Goal: Task Accomplishment & Management: Complete application form

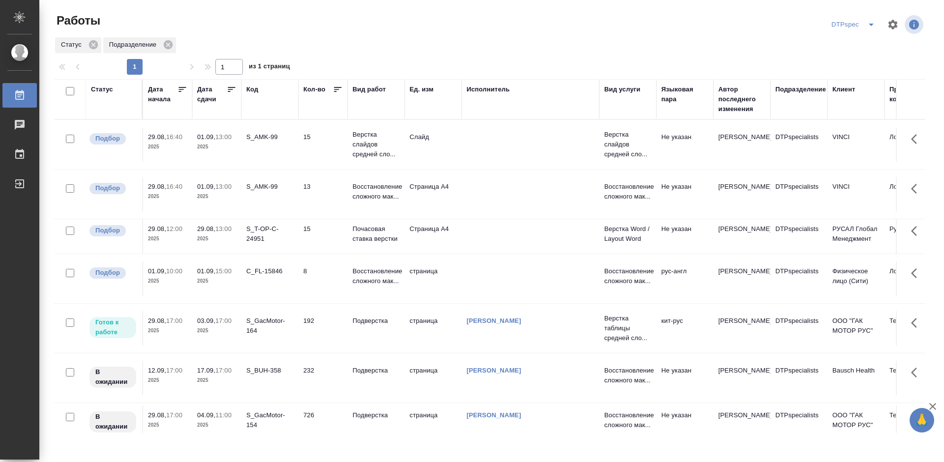
click at [233, 88] on icon at bounding box center [232, 90] width 10 height 10
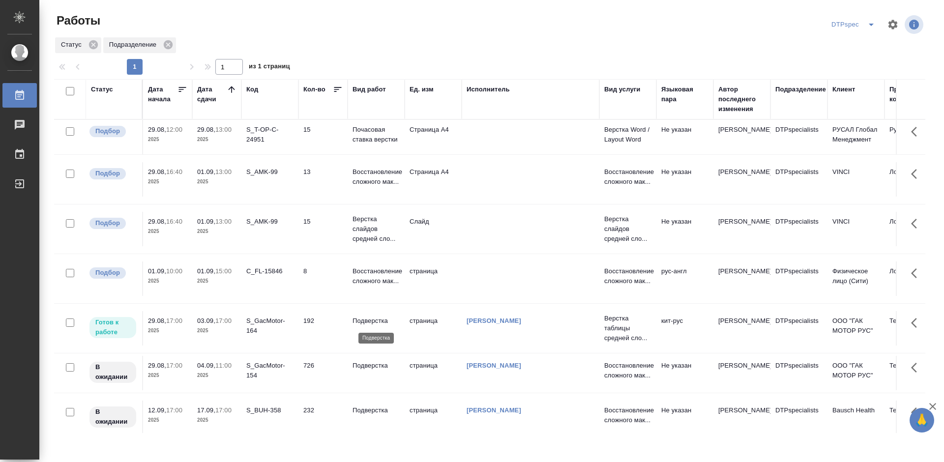
click at [370, 321] on p "Подверстка" at bounding box center [375, 321] width 47 height 10
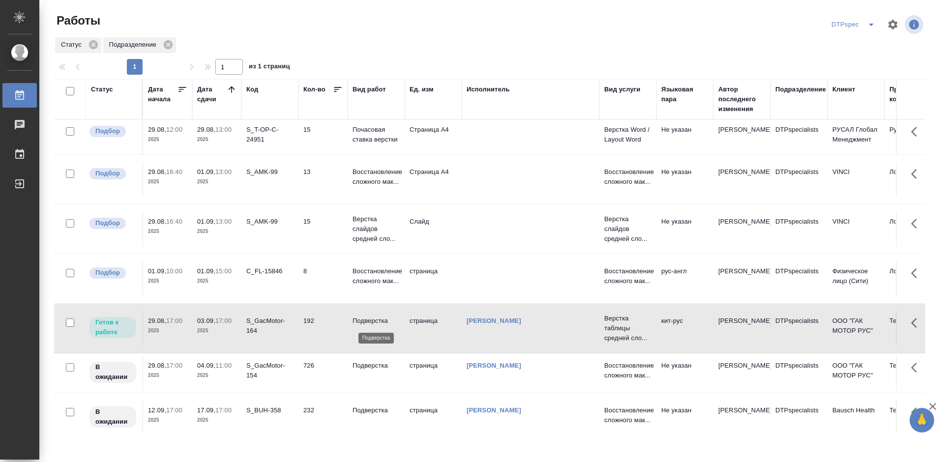
click at [370, 321] on p "Подверстка" at bounding box center [375, 321] width 47 height 10
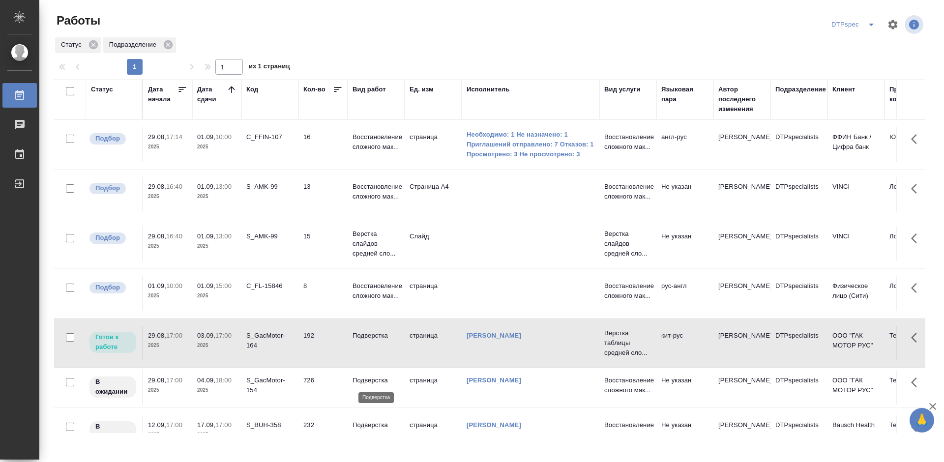
click at [371, 380] on p "Подверстка" at bounding box center [375, 381] width 47 height 10
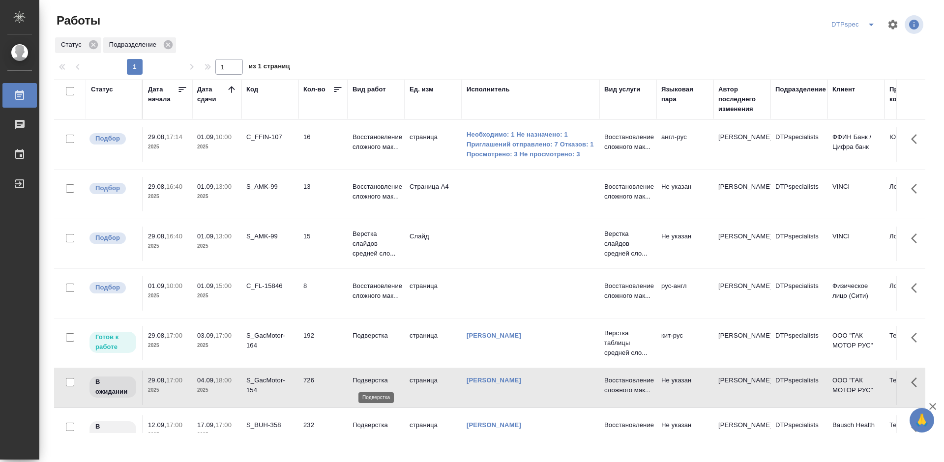
click at [371, 380] on p "Подверстка" at bounding box center [375, 381] width 47 height 10
click at [371, 333] on p "Подверстка" at bounding box center [375, 336] width 47 height 10
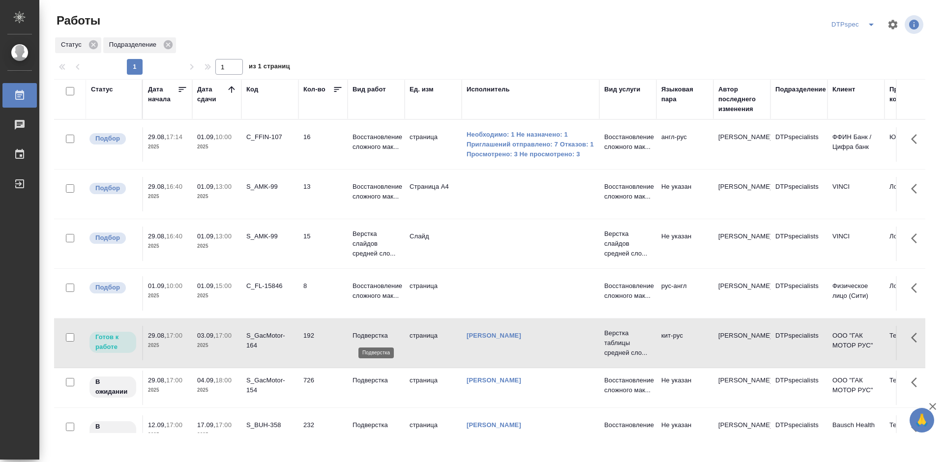
click at [371, 333] on p "Подверстка" at bounding box center [375, 336] width 47 height 10
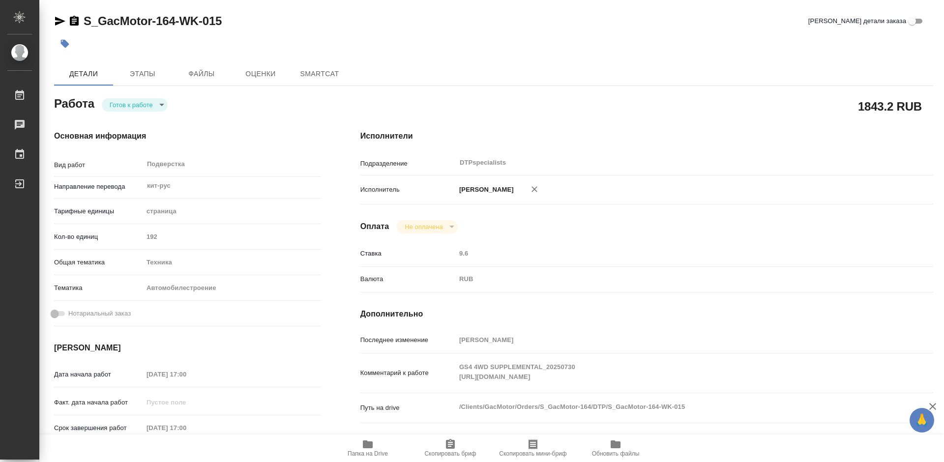
type textarea "x"
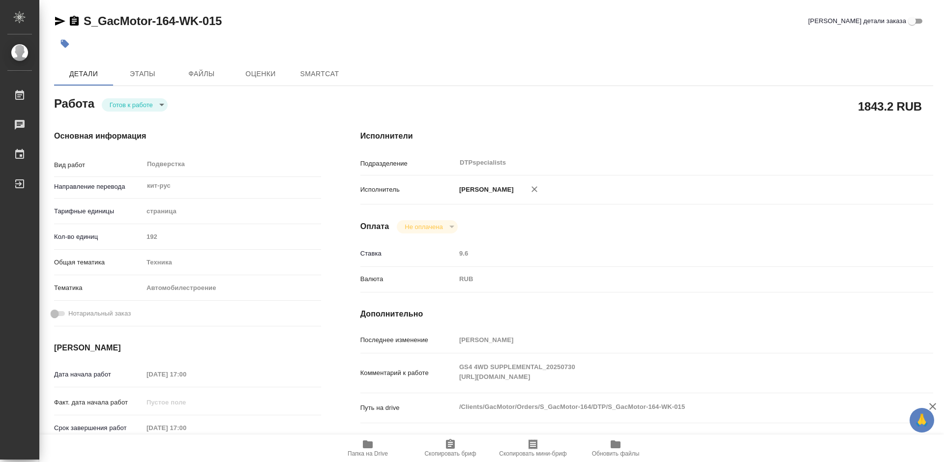
type textarea "x"
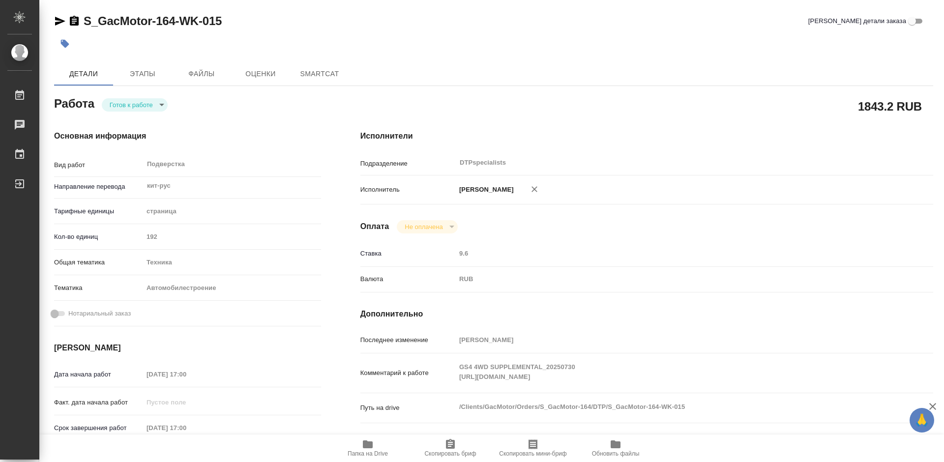
type textarea "x"
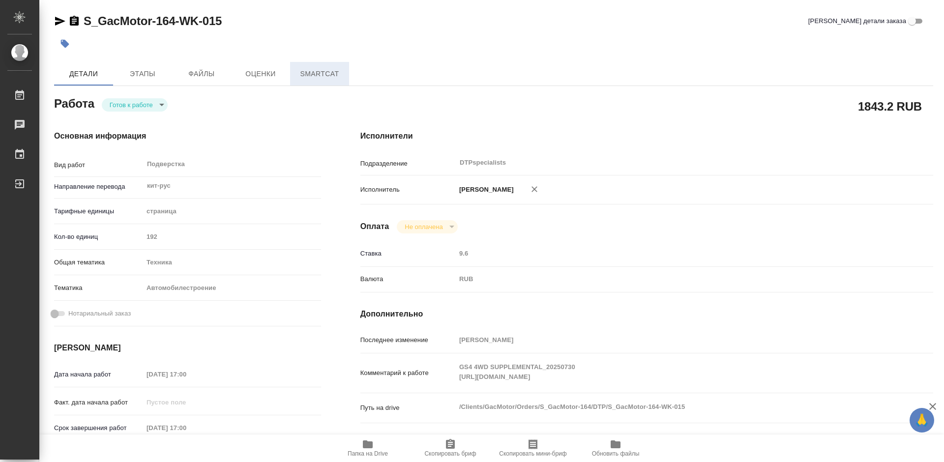
type input "readyForWork"
type textarea "Подверстка"
type textarea "x"
type input "кит-рус"
type input "5a8b1489cc6b4906c91bfdb2"
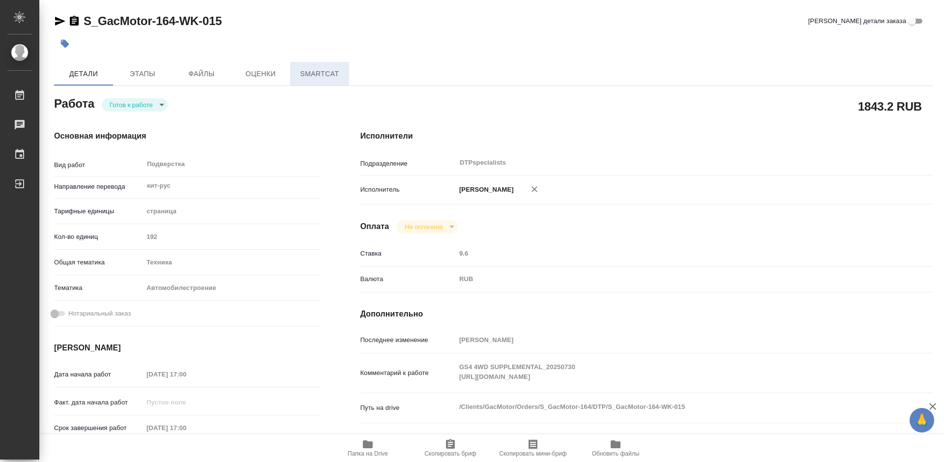
type input "192"
type input "tech"
type input "5f647204b73bc97568ca66a7"
type input "[DATE] 17:00"
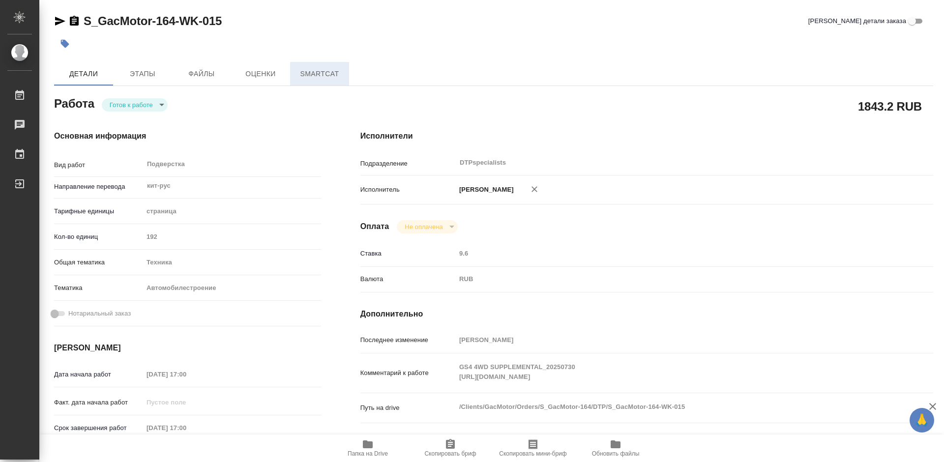
type input "[DATE] 17:00"
type input "DTPspecialists"
type input "notPayed"
type input "[PERSON_NAME]"
type textarea "GS4 4WD SUPPLEMENTAL_20250730 [URL][DOMAIN_NAME]"
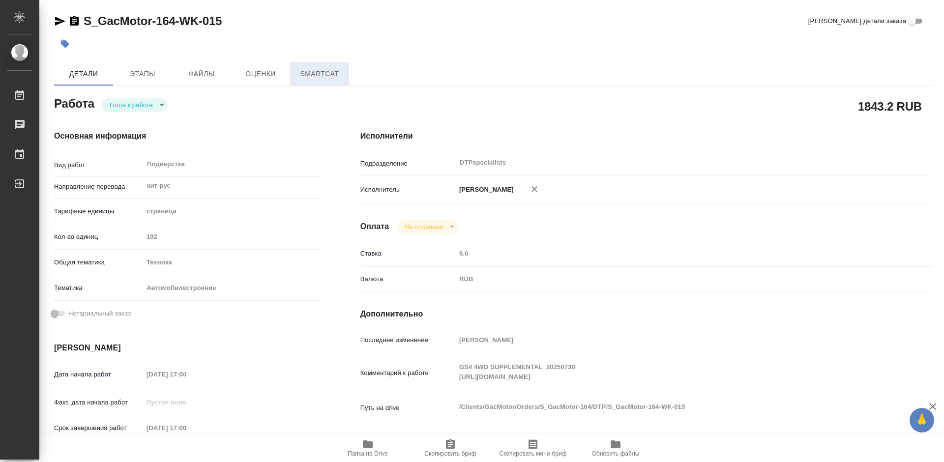
type textarea "x"
type textarea "/Clients/GacMotor/Orders/S_GacMotor-164/DTP/S_GacMotor-164-WK-015"
type textarea "x"
type input "S_GacMotor-164"
type input "Верстка таблицы средней сложности (MS Excel)"
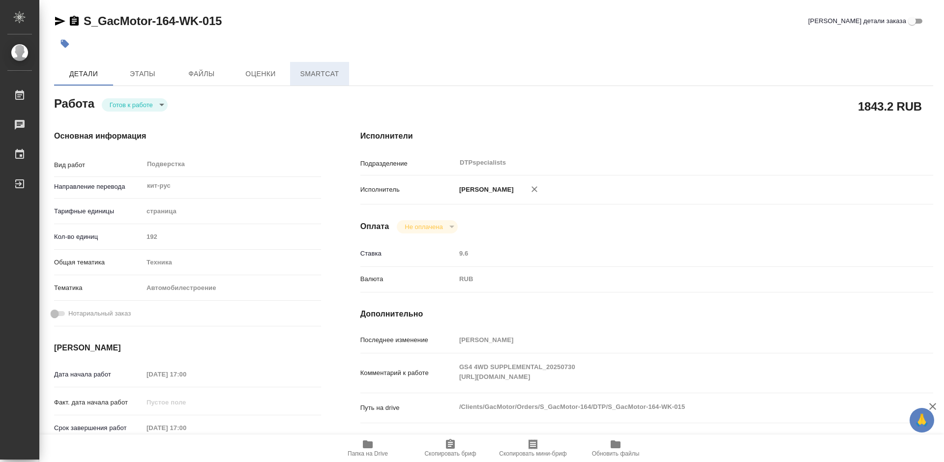
type input "Приемка подверстки, Подверстка, Проверка подверстки стандарт (DTPqa)"
type input "[PERSON_NAME]"
type input "/Clients/GacMotor/Orders/S_GacMotor-164"
type textarea "x"
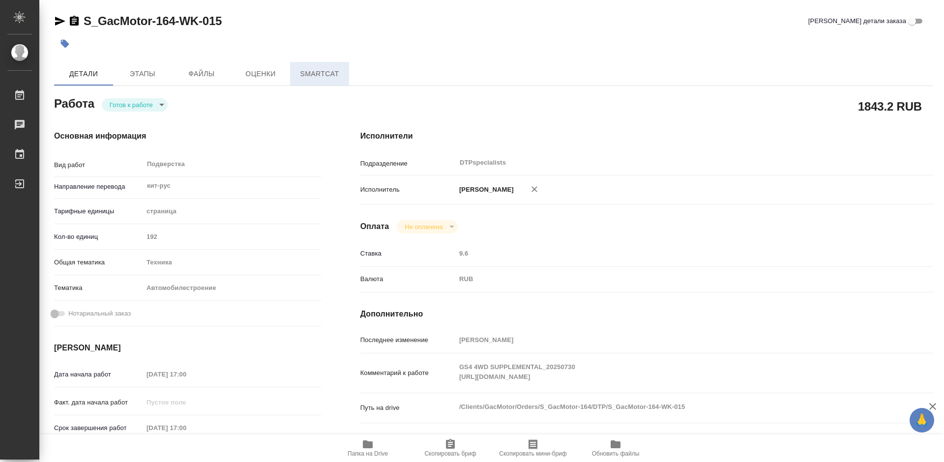
type textarea "6 файлов для перевода по модели GS4 4WD Важно сдавать пофайлово: 1)GS4 PARTS CA…"
type textarea "x"
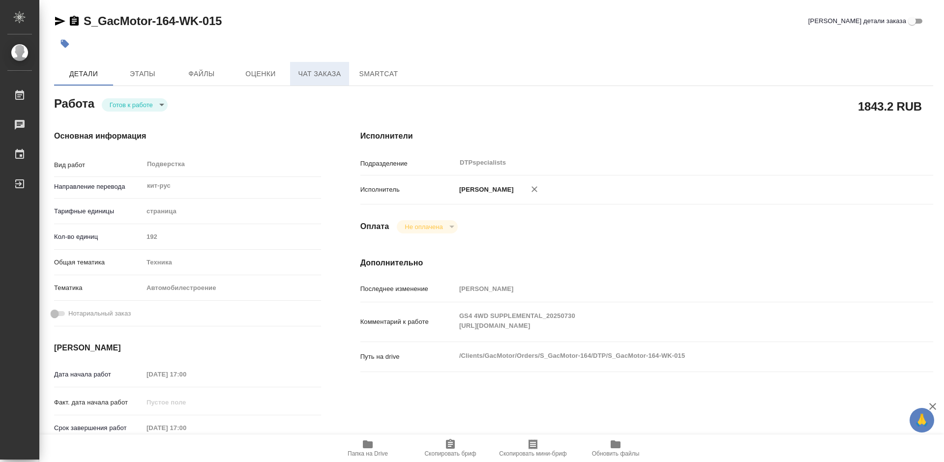
type textarea "x"
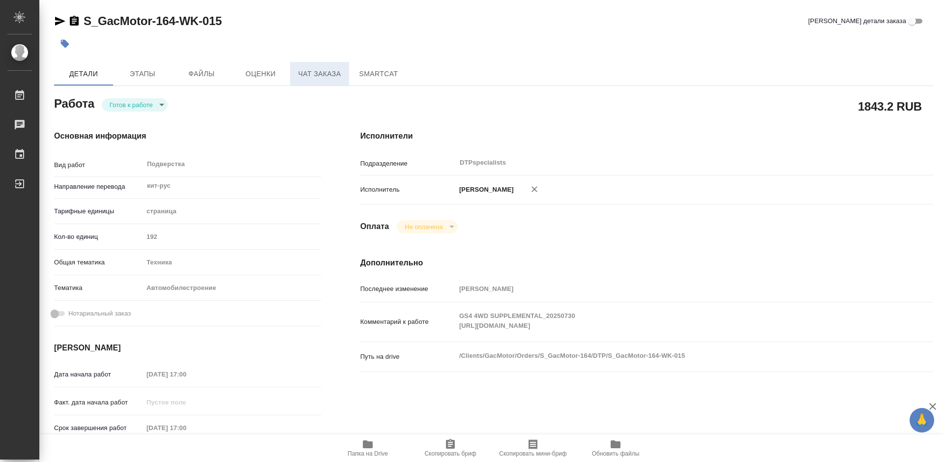
type textarea "x"
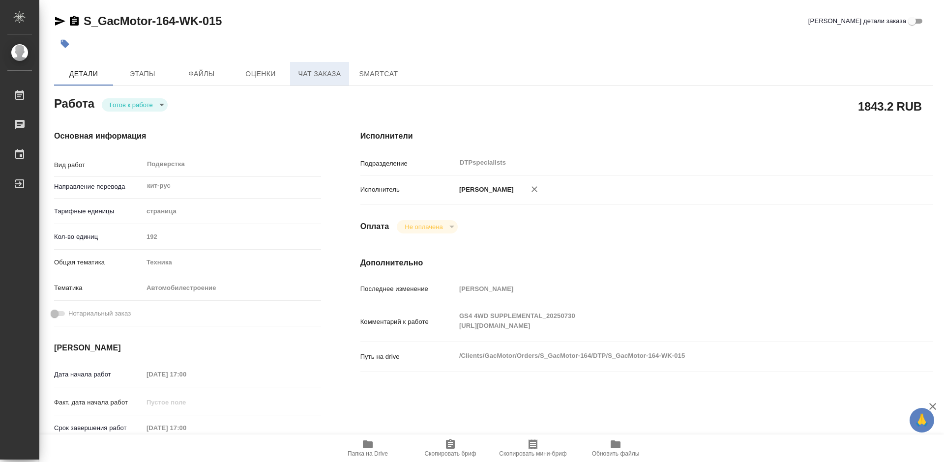
type textarea "x"
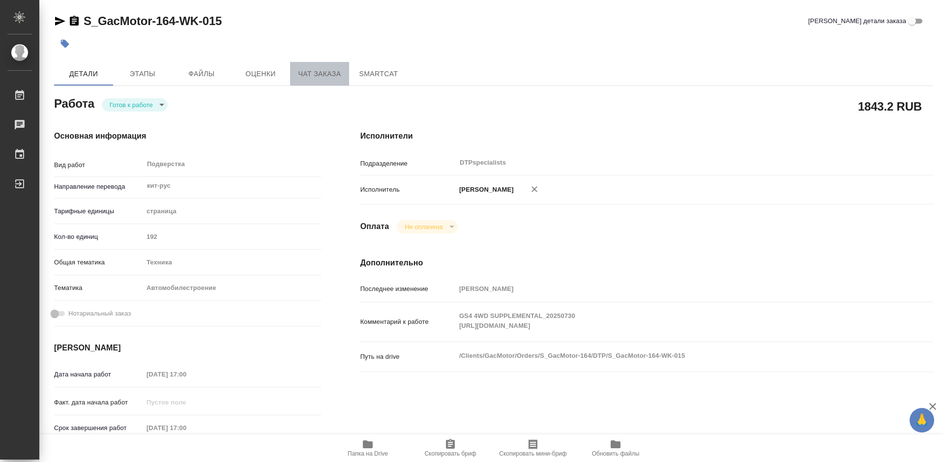
click at [322, 71] on span "Чат заказа" at bounding box center [319, 74] width 47 height 12
type textarea "x"
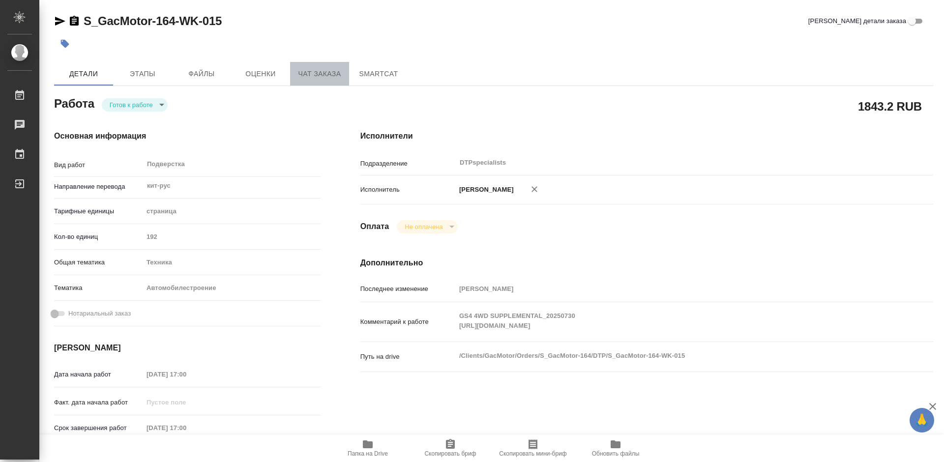
type textarea "x"
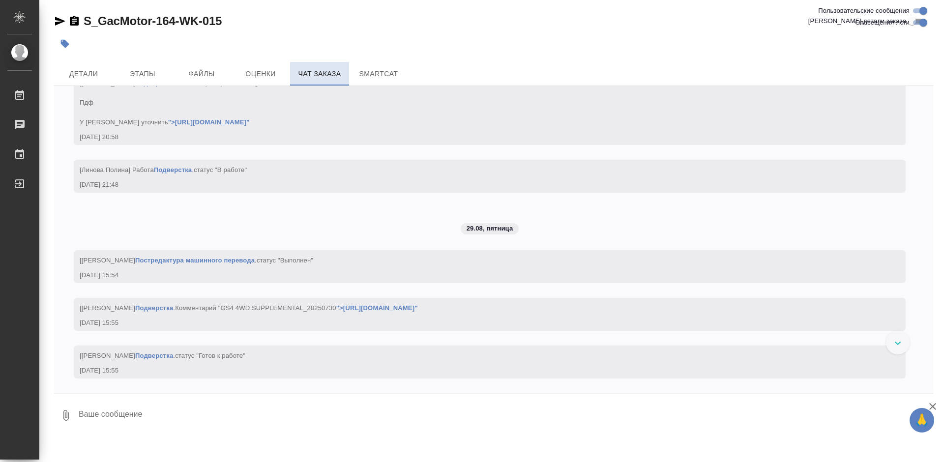
scroll to position [23082, 0]
click at [899, 351] on div at bounding box center [898, 343] width 24 height 24
click at [935, 404] on icon "button" at bounding box center [932, 406] width 7 height 7
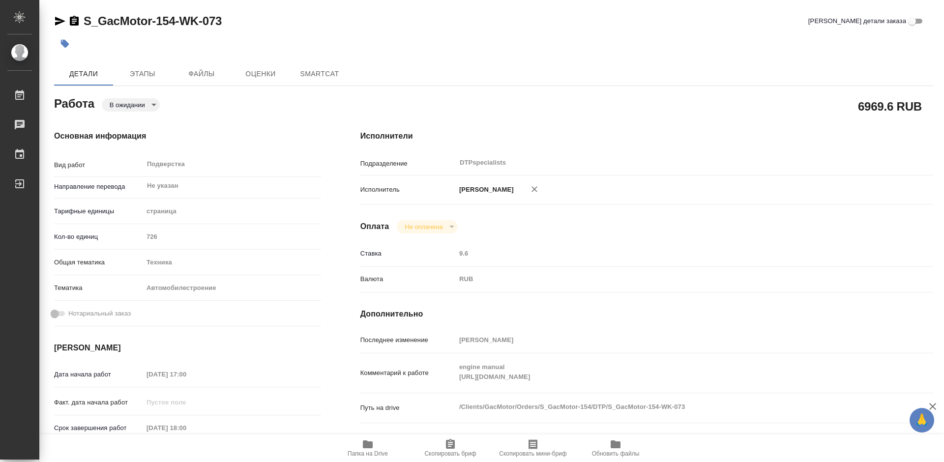
type textarea "x"
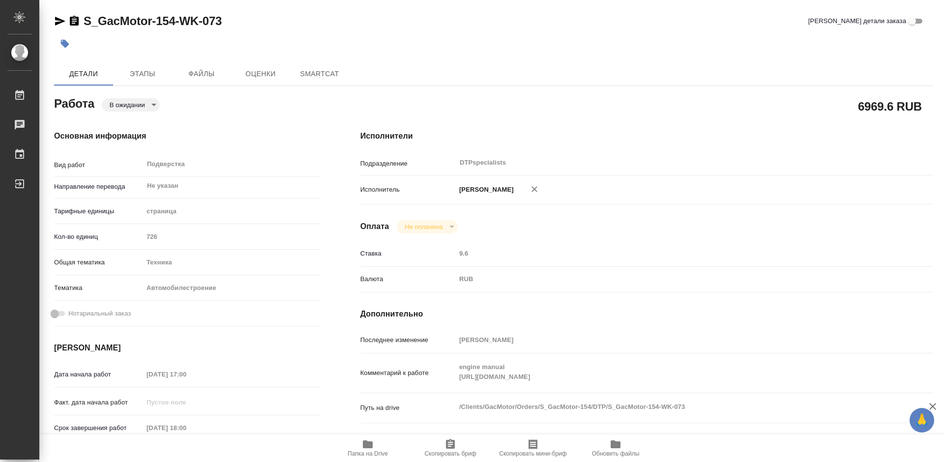
type textarea "x"
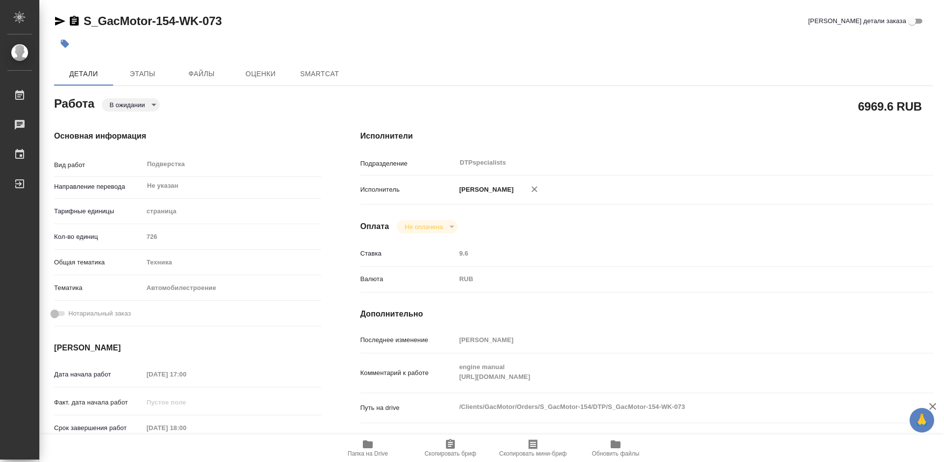
type textarea "x"
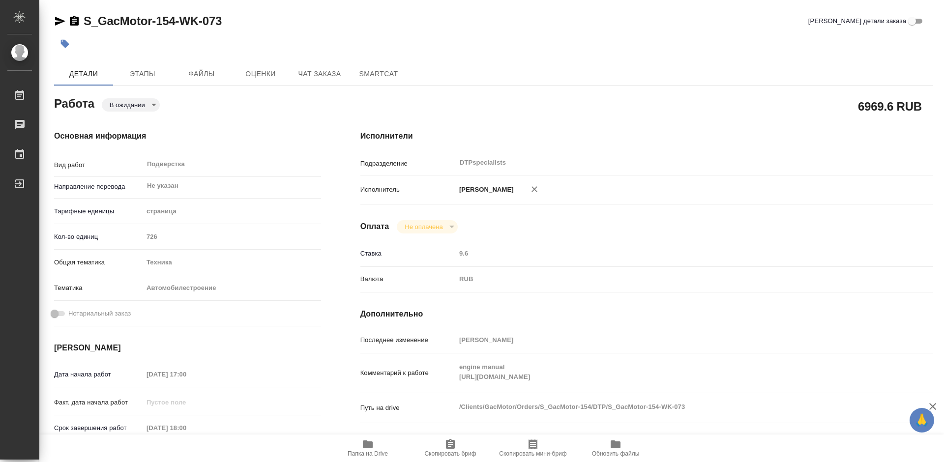
type textarea "x"
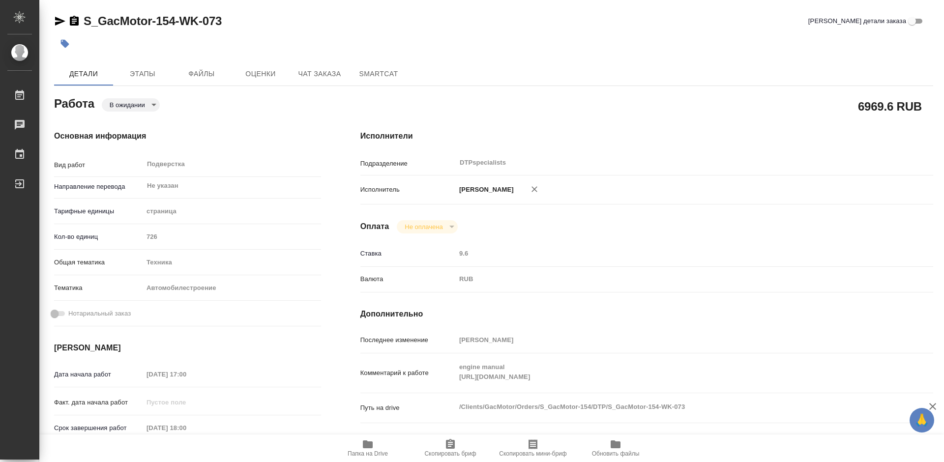
type textarea "x"
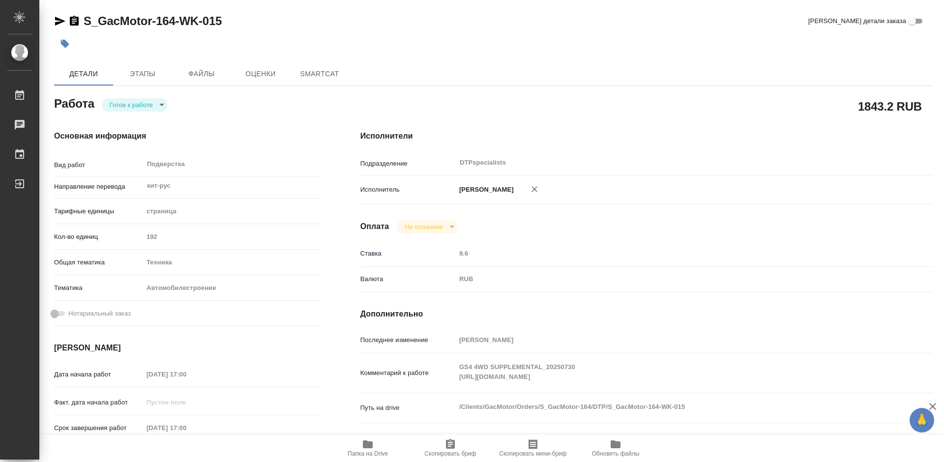
type textarea "x"
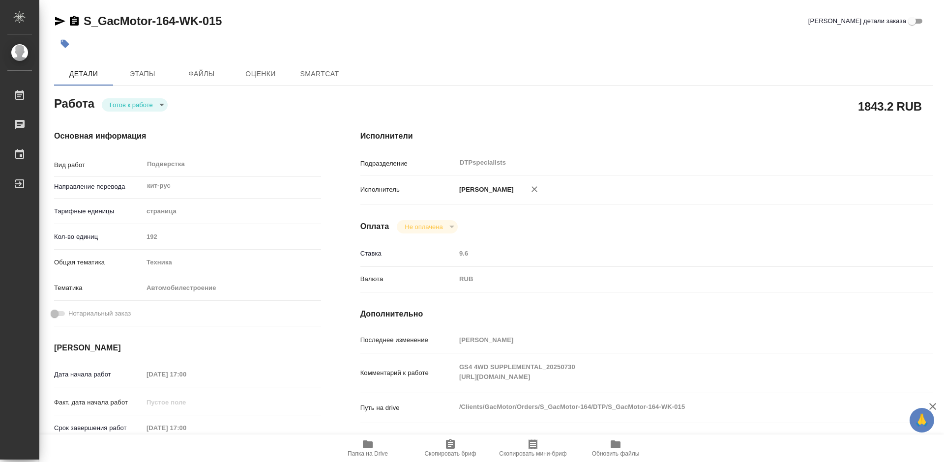
type textarea "x"
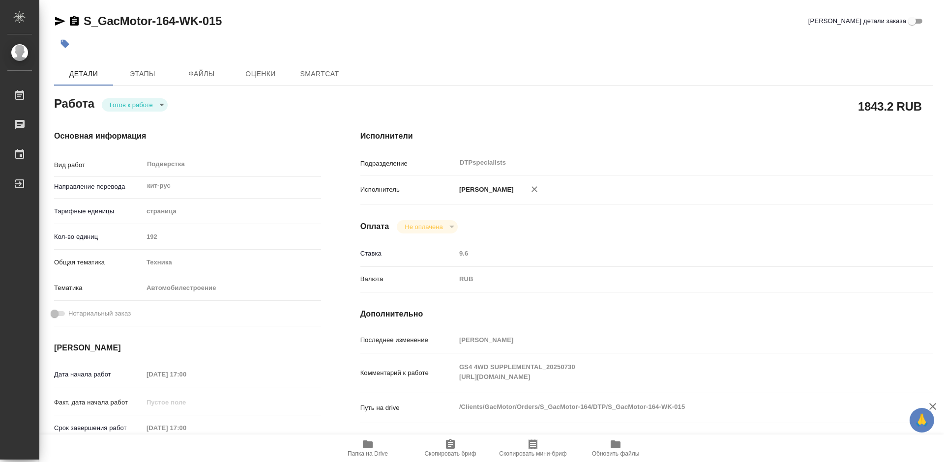
type textarea "x"
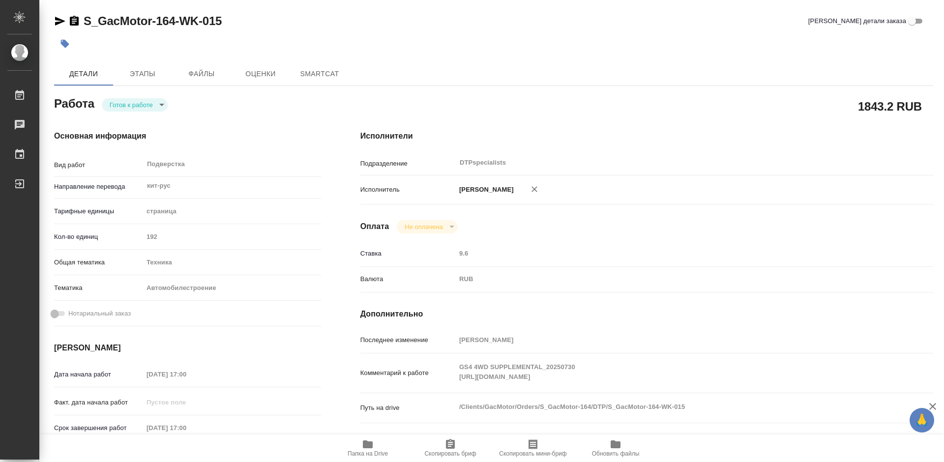
type textarea "x"
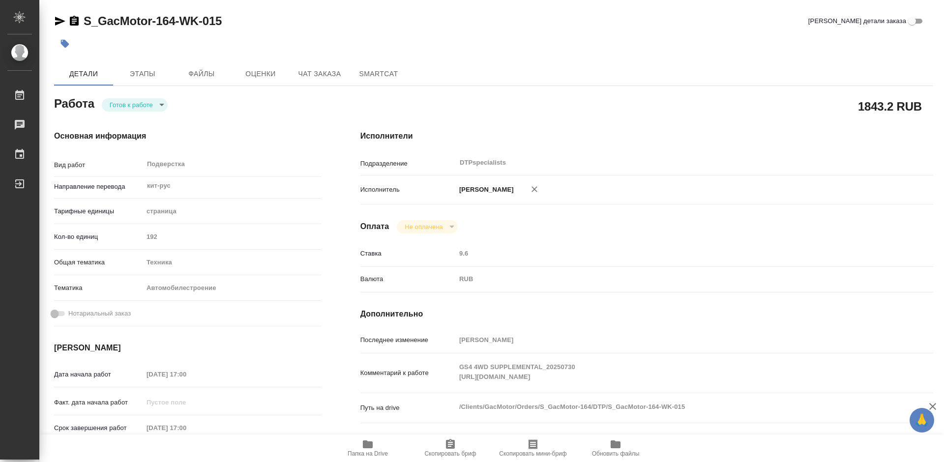
type textarea "x"
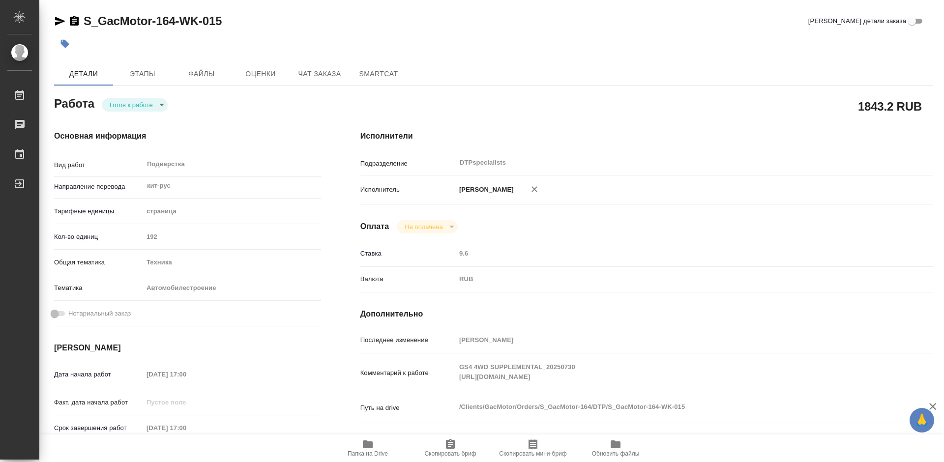
type textarea "x"
